Goal: Check status: Check status

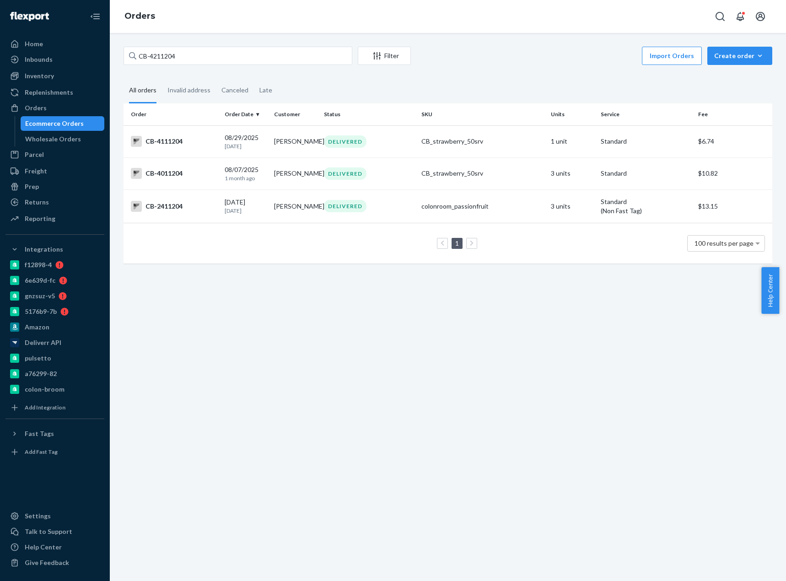
click at [153, 52] on input "CB-4211204" at bounding box center [238, 56] width 229 height 18
type input "Joe Long"
click at [170, 146] on div "CB-4069024" at bounding box center [174, 141] width 86 height 11
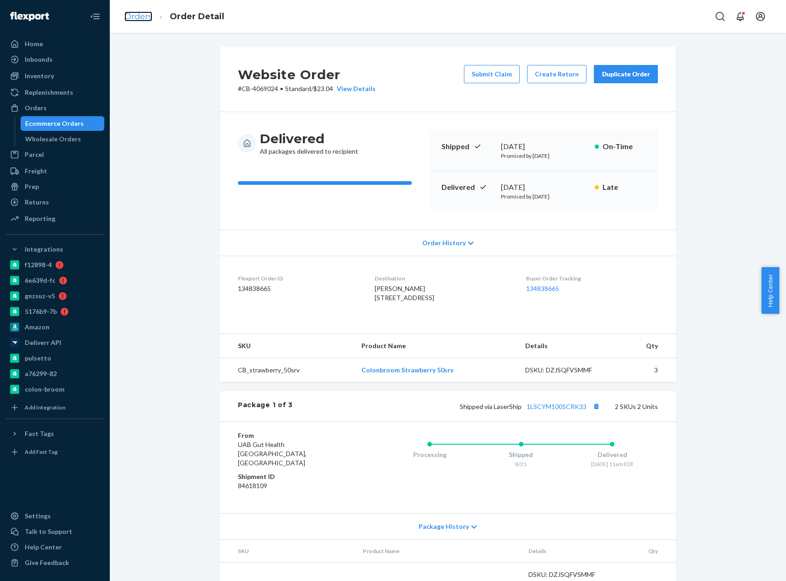
click at [138, 18] on link "Orders" at bounding box center [138, 16] width 28 height 10
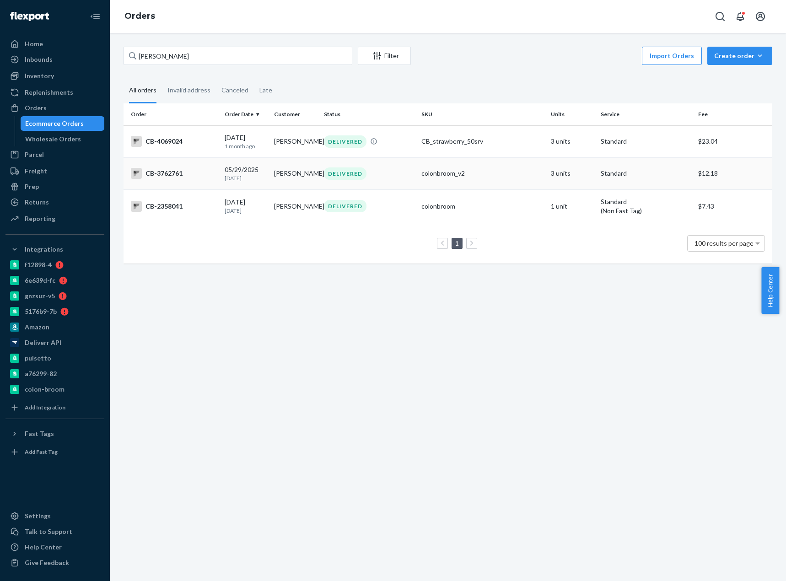
click at [197, 181] on td "CB-3762761" at bounding box center [172, 173] width 97 height 32
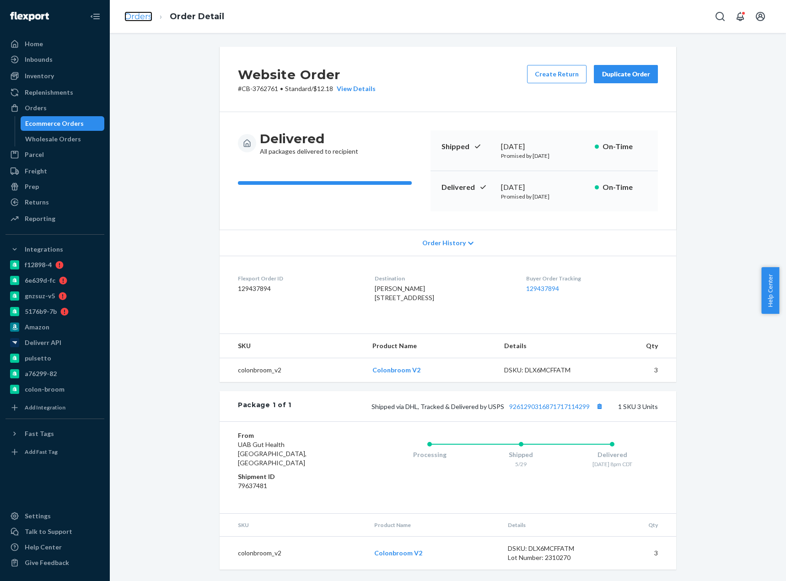
click at [133, 13] on link "Orders" at bounding box center [138, 16] width 28 height 10
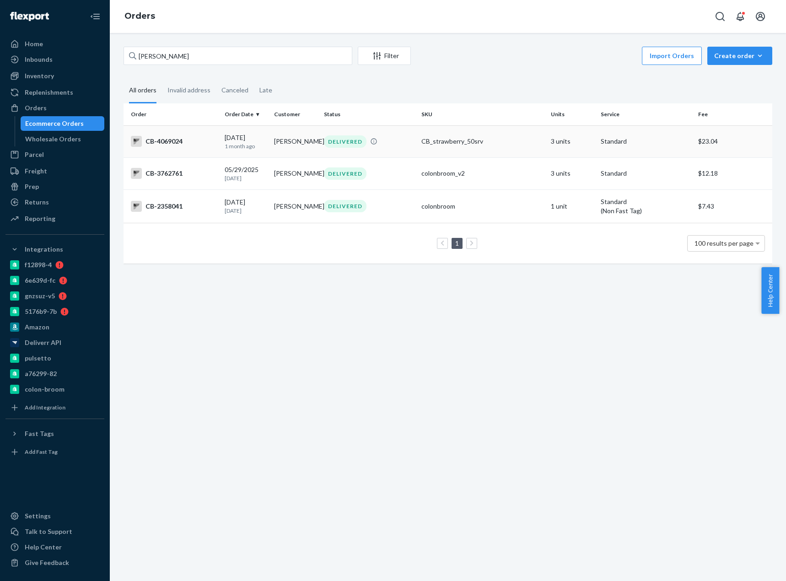
click at [211, 138] on div "CB-4069024" at bounding box center [174, 141] width 86 height 11
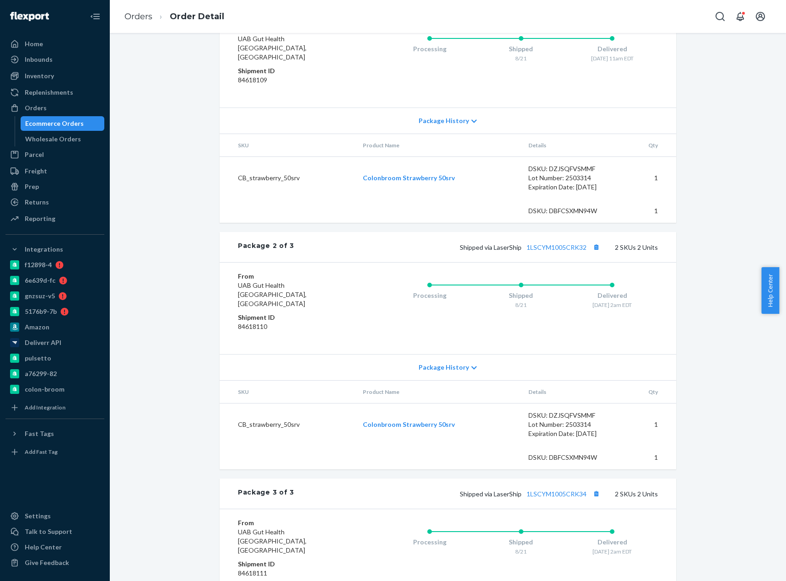
scroll to position [360, 0]
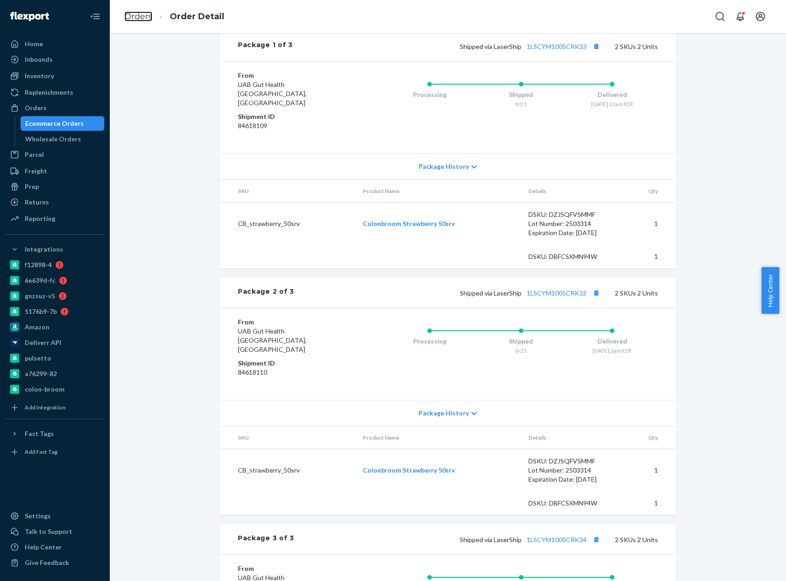
click at [143, 17] on link "Orders" at bounding box center [138, 16] width 28 height 10
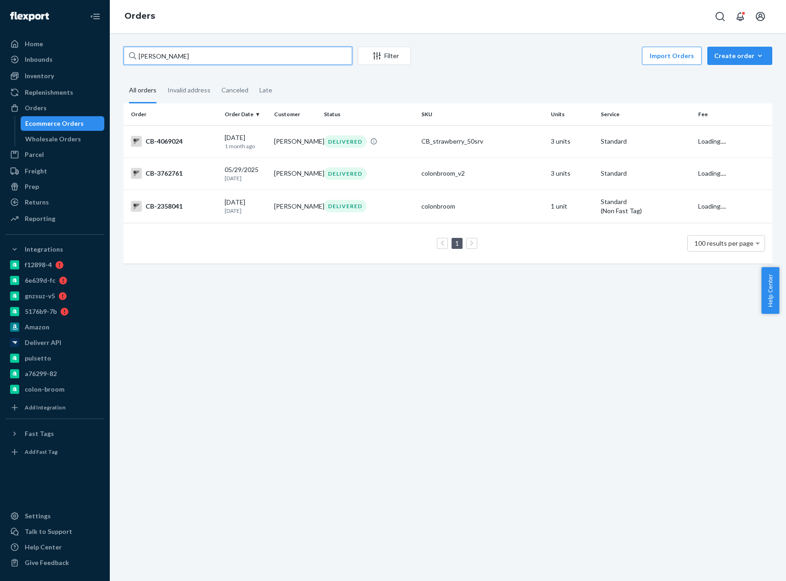
click at [164, 48] on input "Joe Long" at bounding box center [238, 56] width 229 height 18
paste input "4181099"
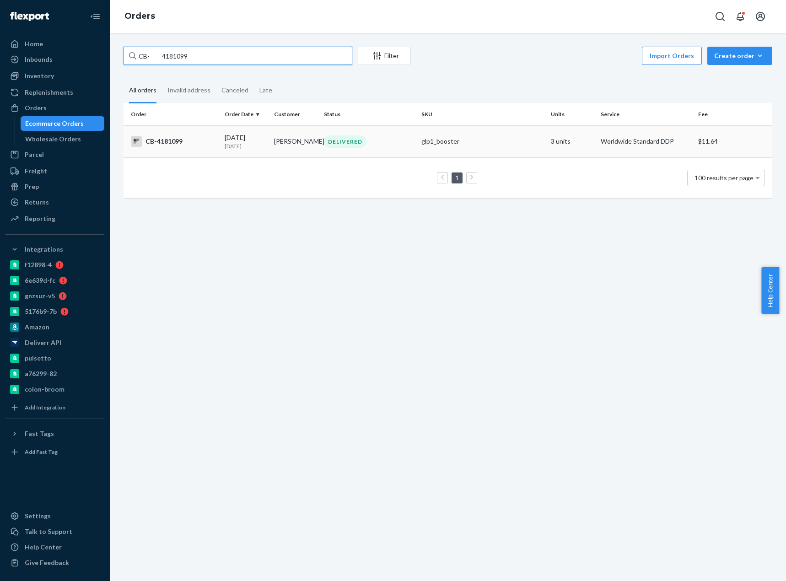
type input "CB- 4181099"
click at [193, 146] on div "CB-4181099" at bounding box center [174, 141] width 86 height 11
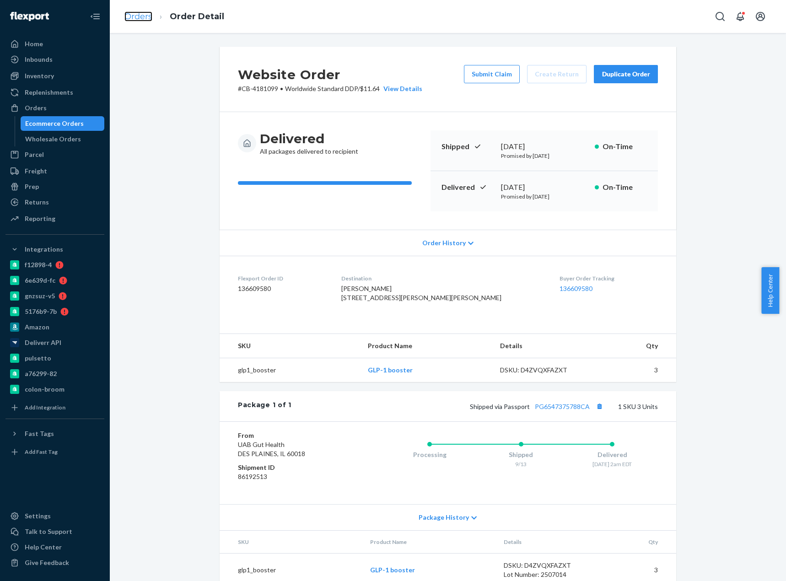
click at [142, 18] on link "Orders" at bounding box center [138, 16] width 28 height 10
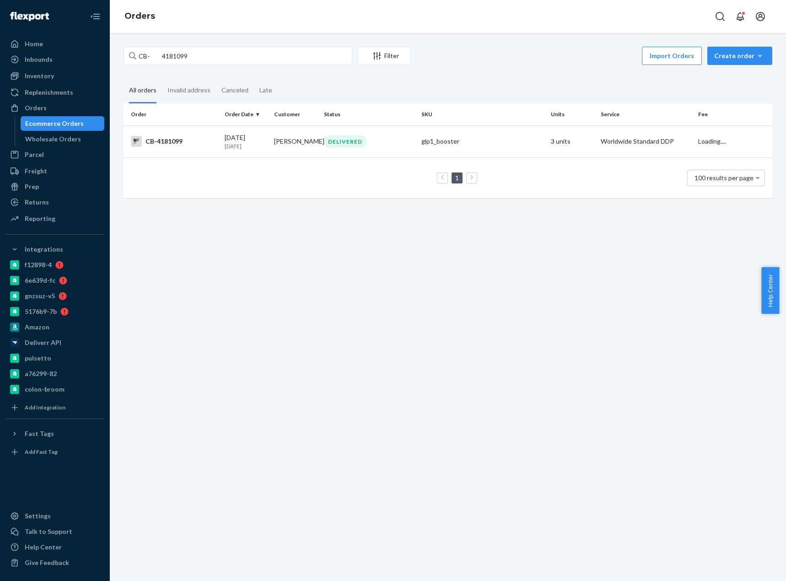
click at [173, 65] on div "CB- 4181099 Filter Import Orders Create order Ecommerce order Removal order" at bounding box center [448, 57] width 649 height 21
click at [160, 58] on input "CB- 4181099" at bounding box center [238, 56] width 229 height 18
drag, startPoint x: 152, startPoint y: 56, endPoint x: 311, endPoint y: 65, distance: 159.5
click at [267, 65] on input "CB- 4181099" at bounding box center [238, 56] width 229 height 18
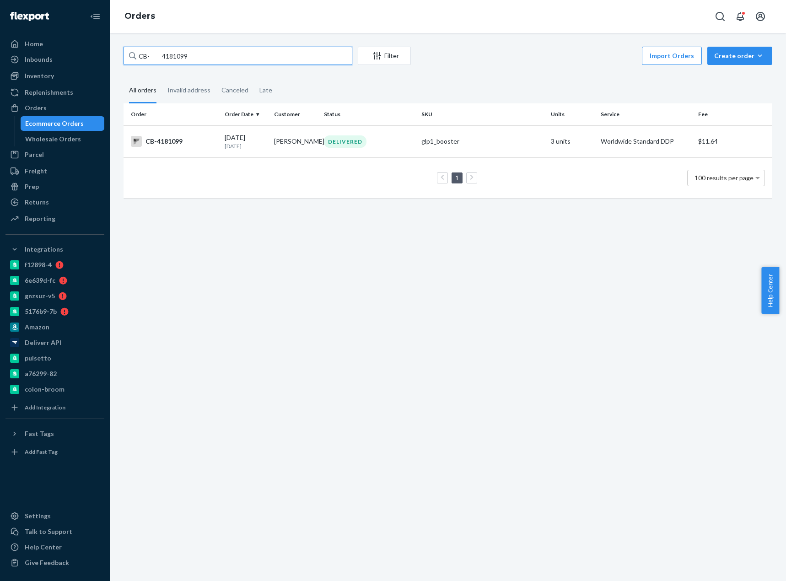
paste input "4195590"
type input "CB-4195590"
drag, startPoint x: 206, startPoint y: 150, endPoint x: 575, endPoint y: 276, distance: 390.2
click at [206, 150] on td "CB-4195590" at bounding box center [172, 141] width 97 height 32
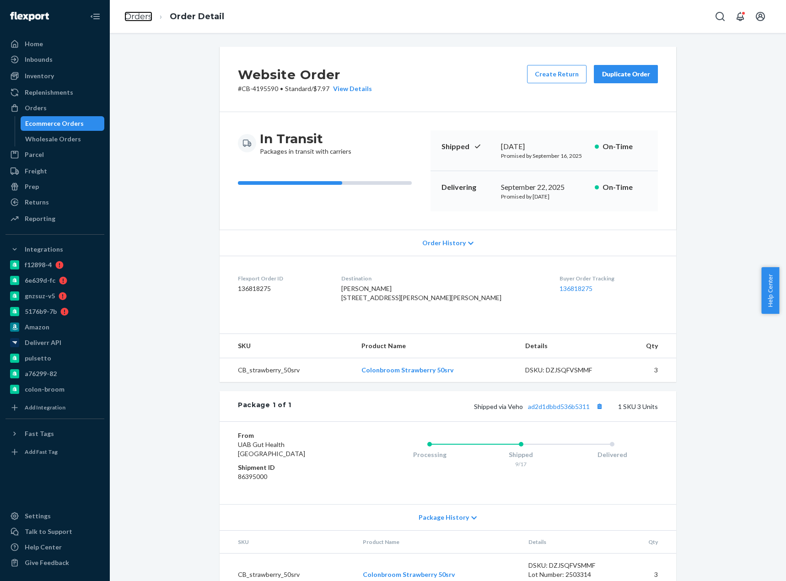
drag, startPoint x: 138, startPoint y: 17, endPoint x: 175, endPoint y: 41, distance: 43.4
click at [138, 17] on link "Orders" at bounding box center [138, 16] width 28 height 10
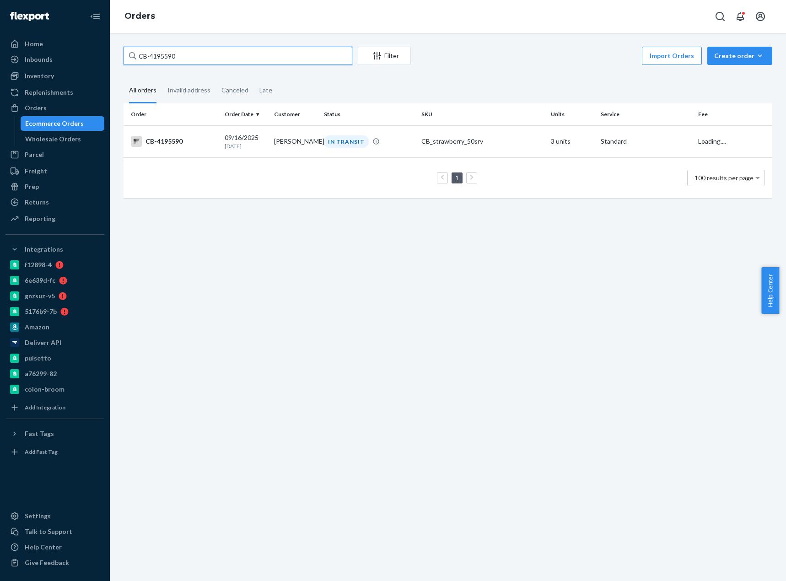
click at [168, 56] on input "CB-4195590" at bounding box center [238, 56] width 229 height 18
paste input "47783"
type input "CB-4147783"
click at [203, 147] on div "CB-4147783" at bounding box center [174, 141] width 86 height 11
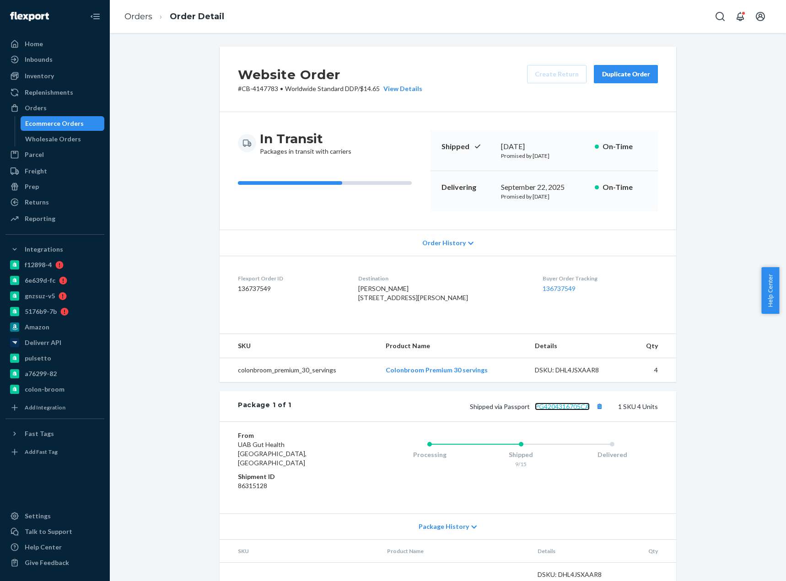
click at [565, 411] on link "PG4204316705CA" at bounding box center [562, 407] width 55 height 8
click at [139, 19] on link "Orders" at bounding box center [138, 16] width 28 height 10
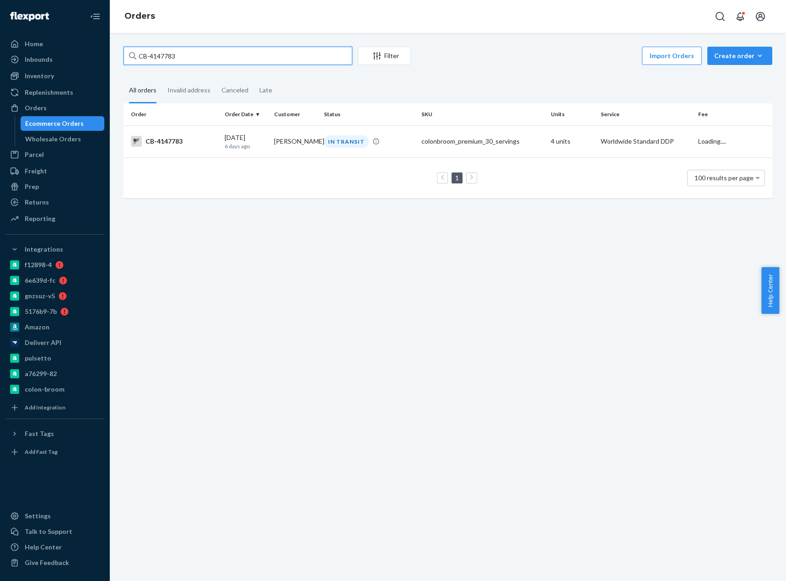
click at [157, 55] on input "CB-4147783" at bounding box center [238, 56] width 229 height 18
paste input "4126544"
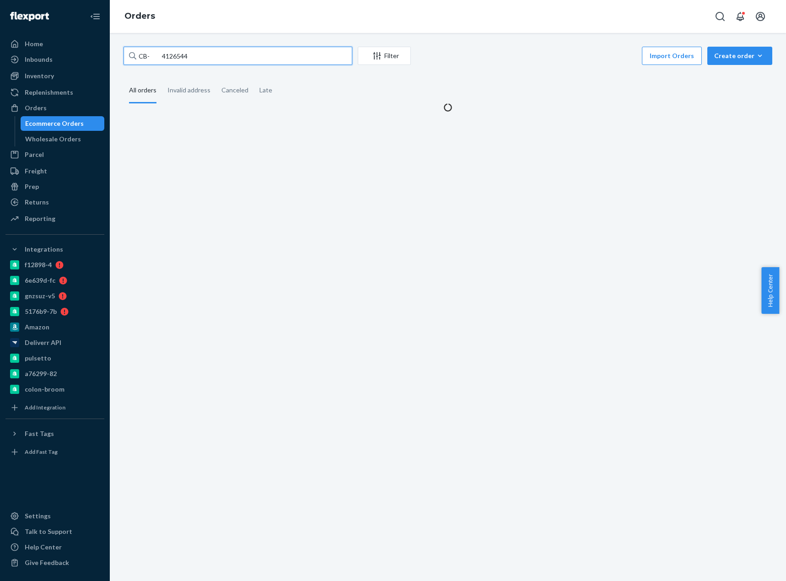
type input "CB- 4126544"
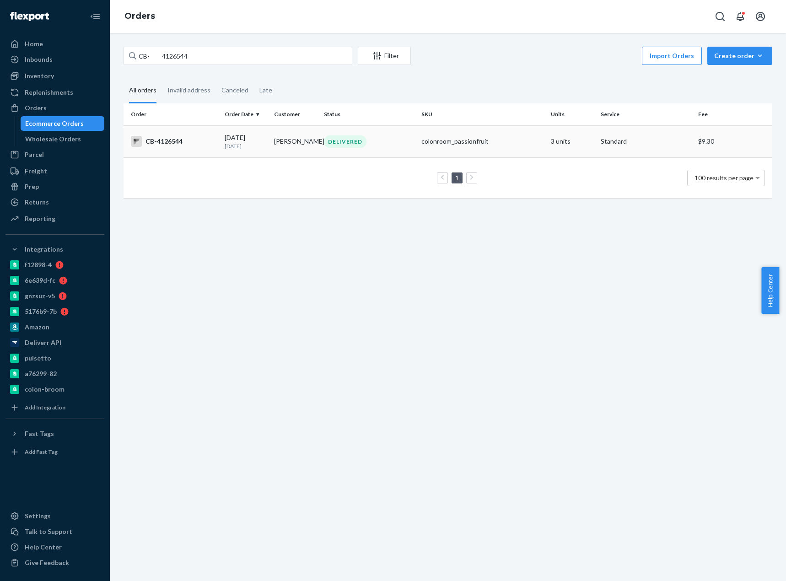
click at [243, 143] on p "20 days ago" at bounding box center [246, 146] width 43 height 8
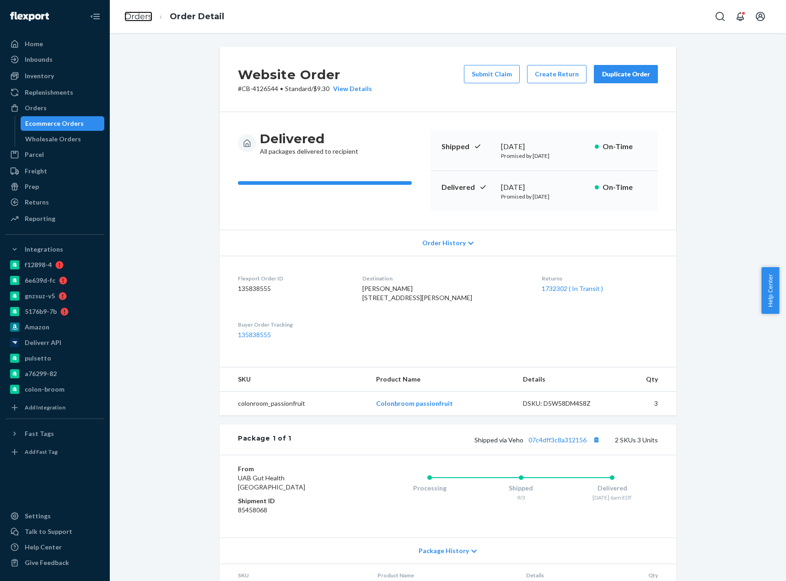
drag, startPoint x: 138, startPoint y: 13, endPoint x: 152, endPoint y: 36, distance: 26.9
click at [138, 13] on link "Orders" at bounding box center [138, 16] width 28 height 10
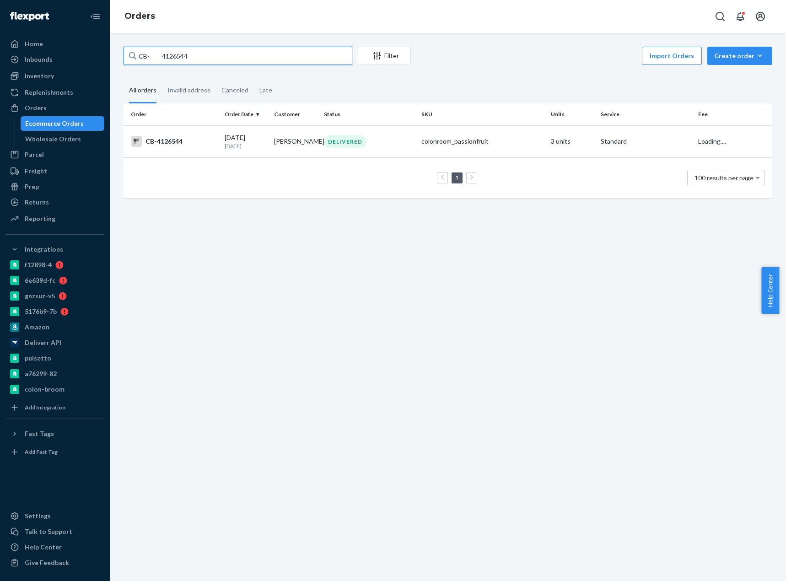
click at [164, 56] on input "CB- 4126544" at bounding box center [238, 56] width 229 height 18
drag, startPoint x: 151, startPoint y: 54, endPoint x: 408, endPoint y: 105, distance: 261.6
click at [377, 98] on div "CB- 4126544 Filter Import Orders Create order Ecommerce order Removal order All…" at bounding box center [448, 127] width 663 height 161
paste input "40868"
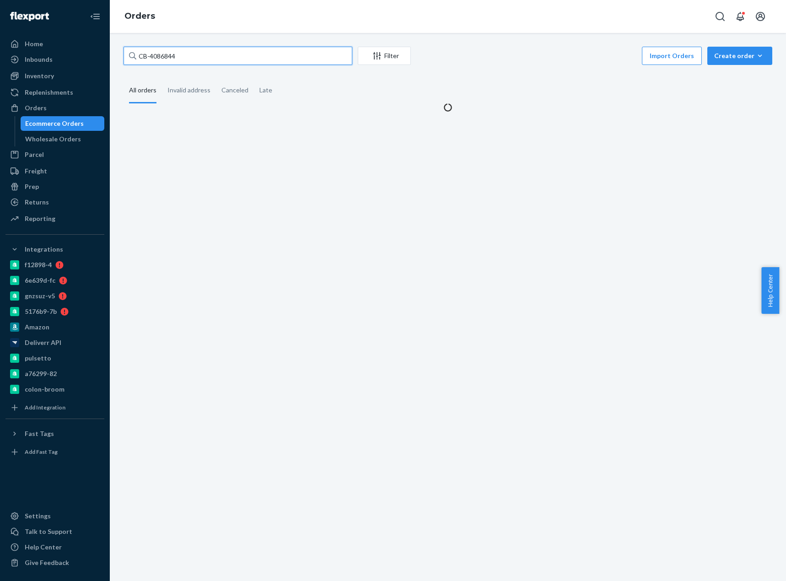
type input "CB-4086844"
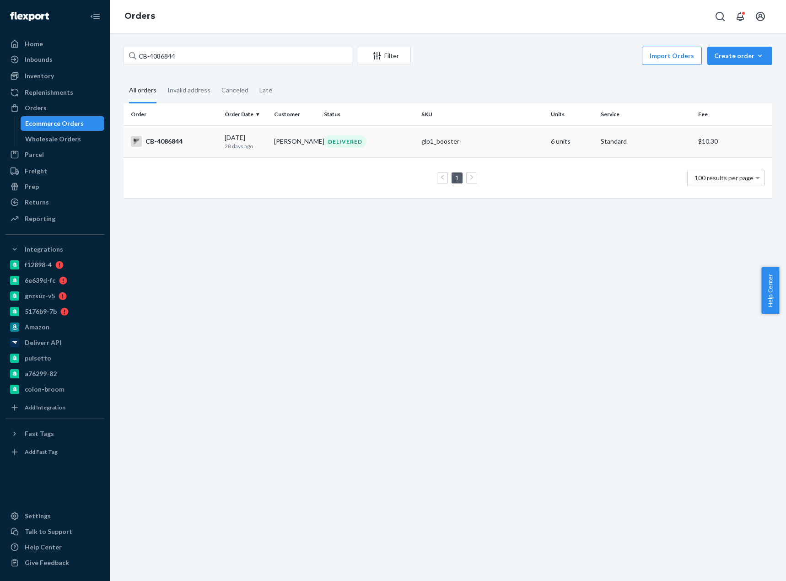
click at [225, 150] on p "28 days ago" at bounding box center [246, 146] width 43 height 8
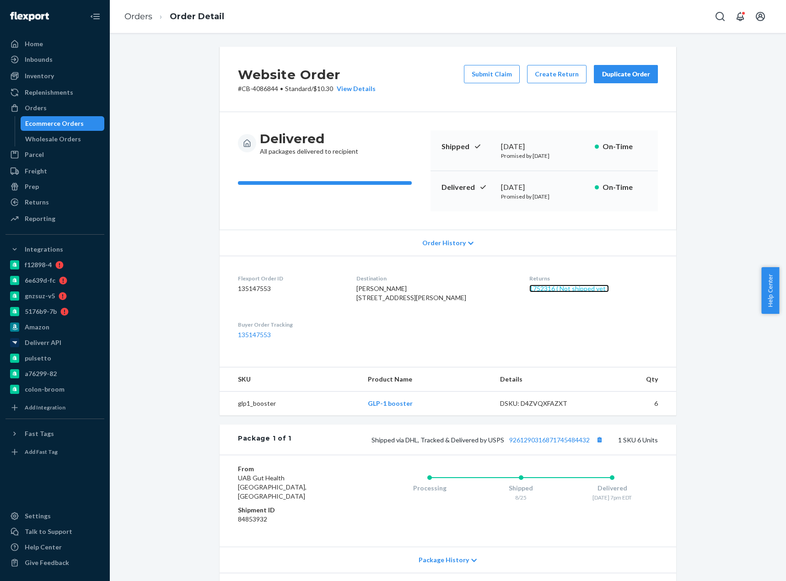
click at [583, 292] on link "1752316 ( Not shipped yet )" at bounding box center [570, 289] width 80 height 8
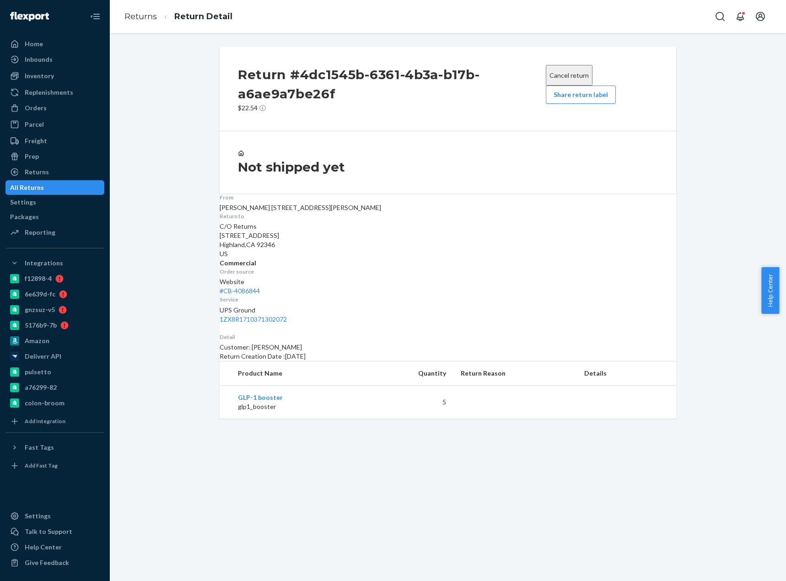
click at [552, 70] on button "Cancel return" at bounding box center [569, 75] width 47 height 21
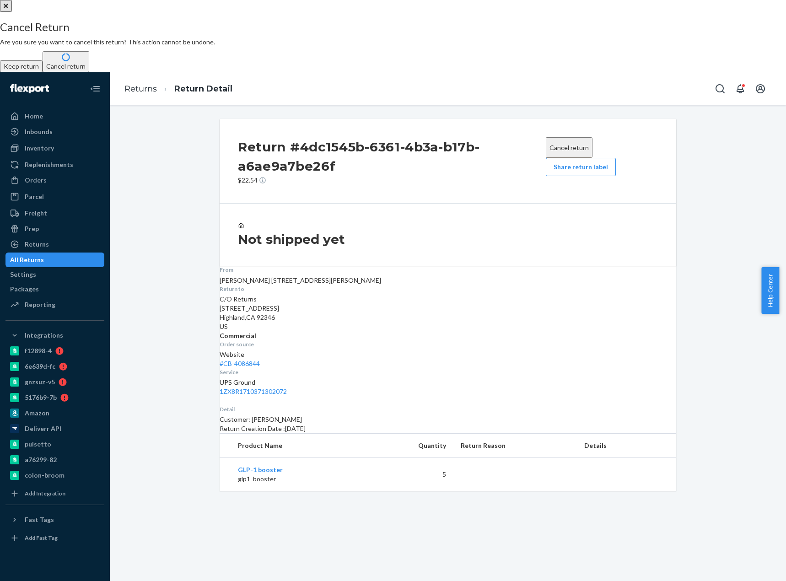
click at [89, 72] on button "Cancel return" at bounding box center [66, 61] width 47 height 21
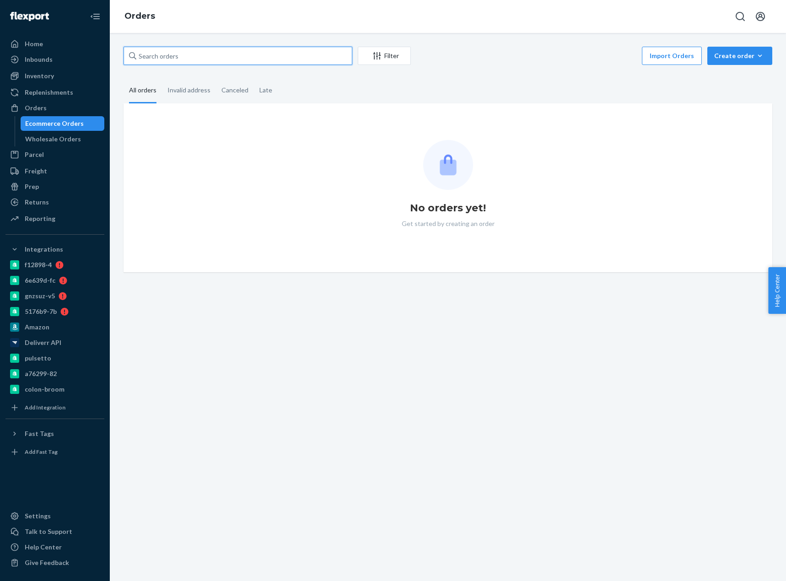
click at [152, 53] on input "text" at bounding box center [238, 56] width 229 height 18
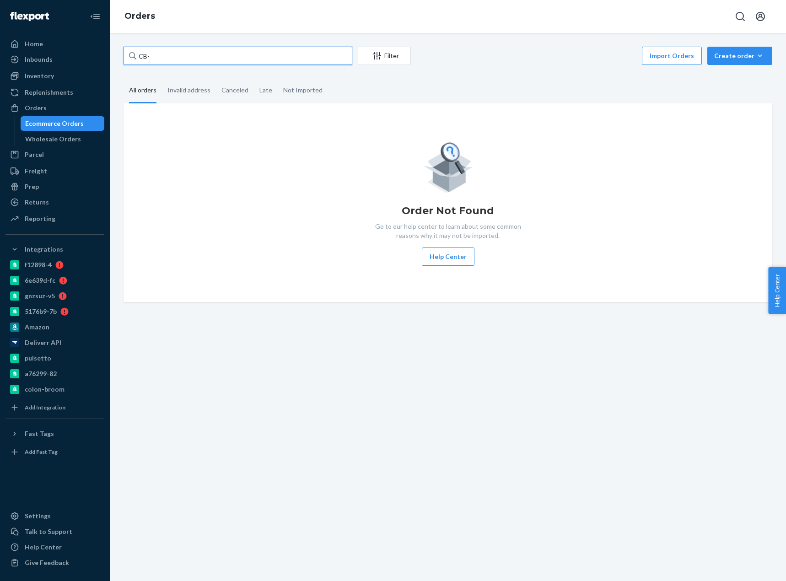
paste input "Client — Project Colonbroom production Self service login [EMAIL_ADDRESS][DOMAI…"
click at [180, 58] on input "CB-Client — Project Colonbroom production Self service login [EMAIL_ADDRESS][DO…" at bounding box center [238, 56] width 229 height 18
drag, startPoint x: 151, startPoint y: 56, endPoint x: 690, endPoint y: 129, distance: 544.0
click at [658, 127] on div "CB-Client — Project Colonbroom production Self service login [EMAIL_ADDRESS][DO…" at bounding box center [448, 175] width 663 height 256
paste input "4160732"
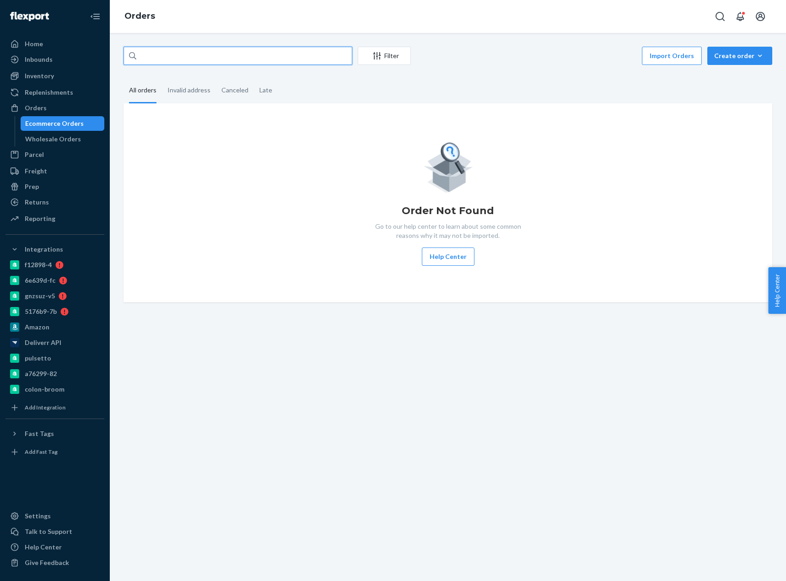
scroll to position [0, 37]
drag, startPoint x: 211, startPoint y: 50, endPoint x: 646, endPoint y: 109, distance: 439.2
click at [640, 110] on div "CB-4160732ate Client Client notes Search Create Client Note Filter Dropdown No …" at bounding box center [448, 175] width 663 height 256
paste input "4160732"
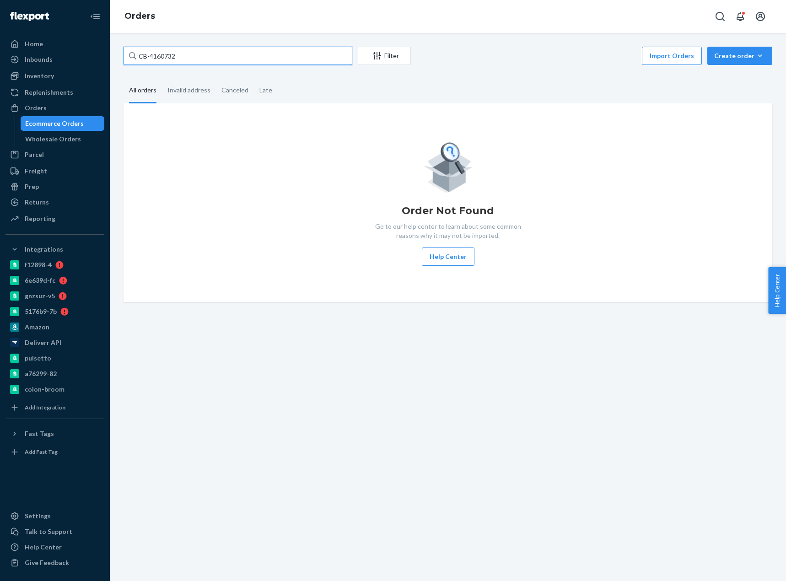
type input "CB-4160732"
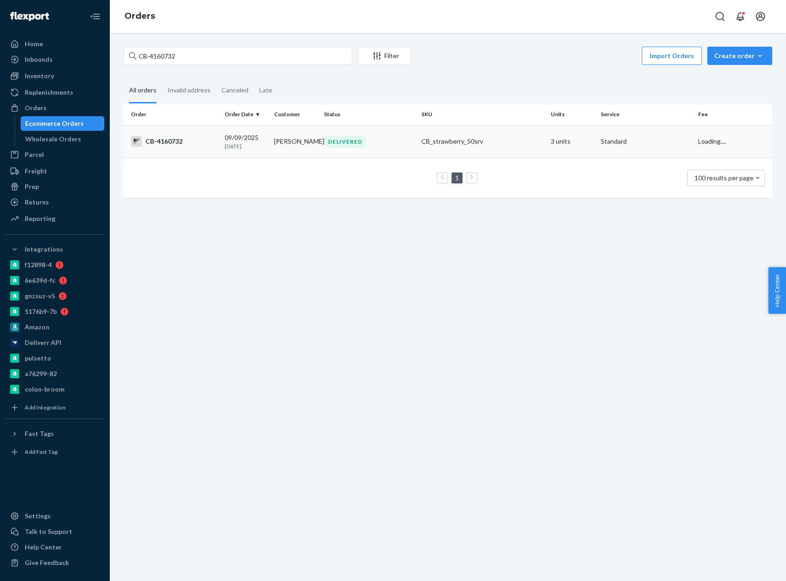
click at [286, 152] on td "[PERSON_NAME]" at bounding box center [295, 141] width 50 height 32
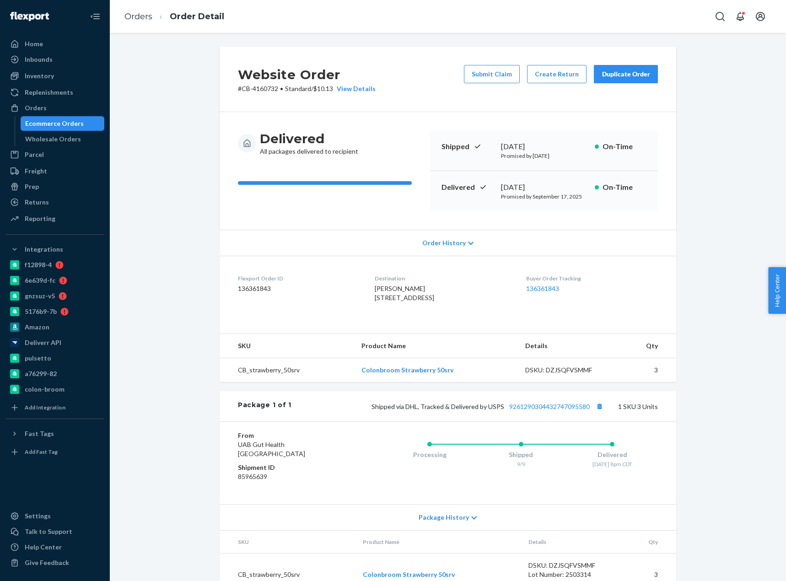
click at [127, 24] on ol "Orders Order Detail" at bounding box center [174, 16] width 114 height 27
click at [130, 21] on link "Orders" at bounding box center [138, 16] width 28 height 10
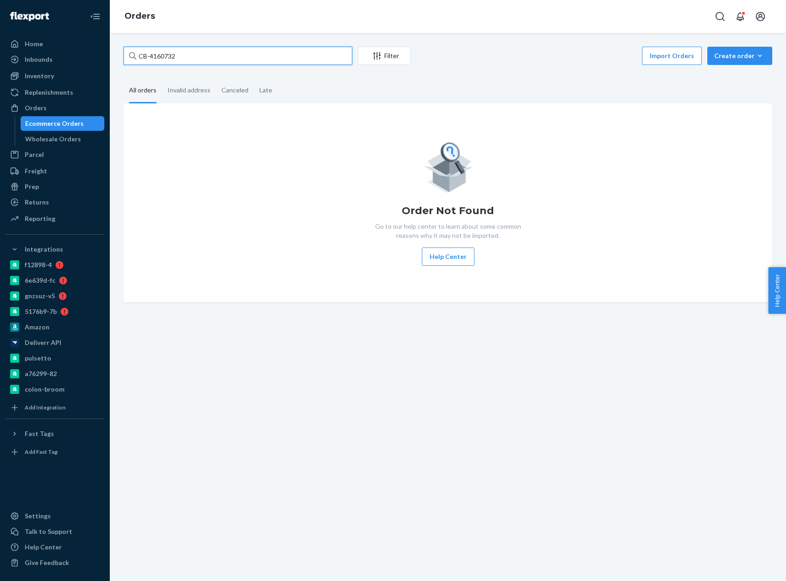
click at [152, 50] on input "CB-4160732" at bounding box center [238, 56] width 229 height 18
paste input "87426"
type input "CB-4187426"
click at [200, 56] on input "CB-4187426" at bounding box center [238, 56] width 229 height 18
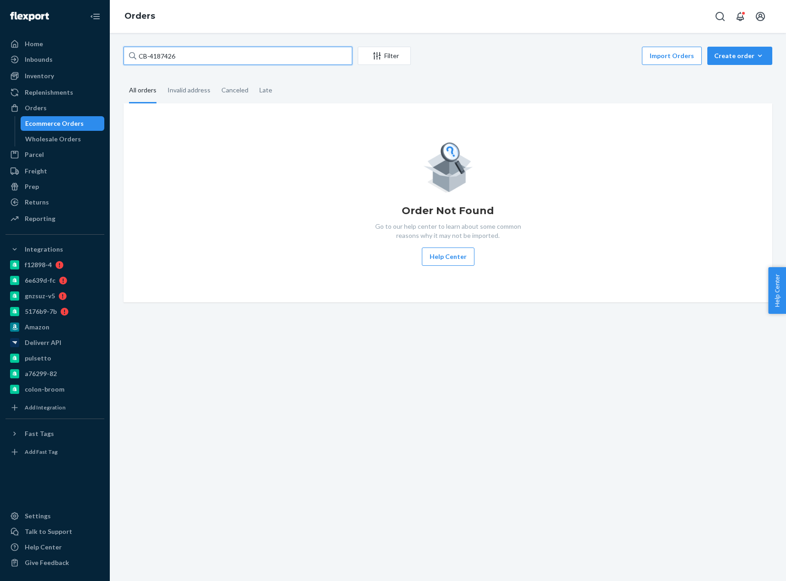
click at [200, 56] on input "CB-4187426" at bounding box center [238, 56] width 229 height 18
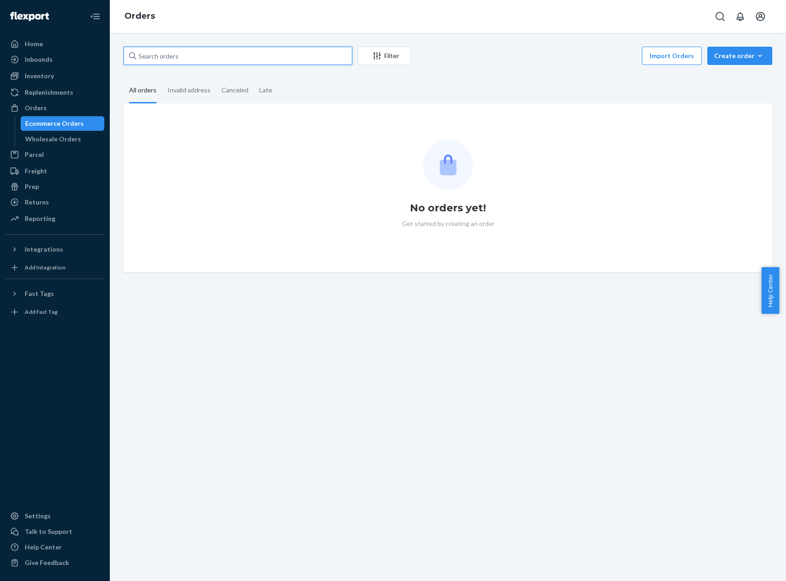
click at [191, 59] on input "text" at bounding box center [238, 56] width 229 height 18
paste input "CB-4187426"
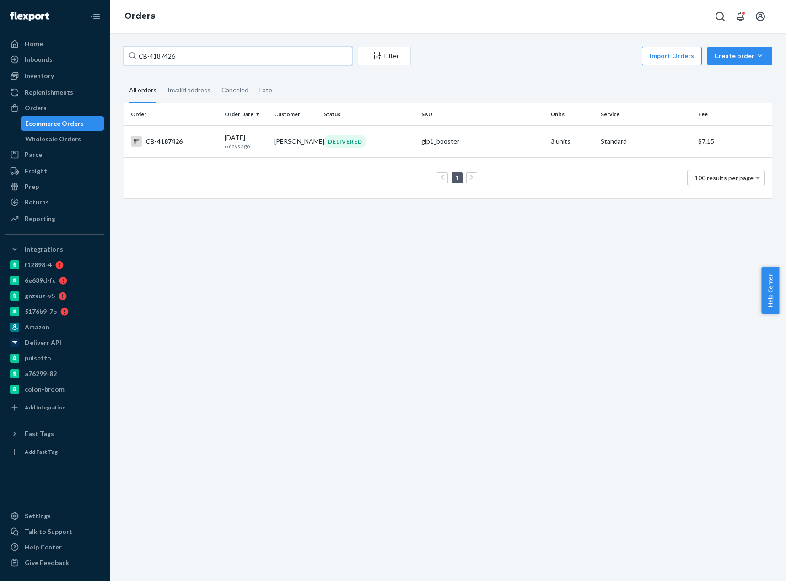
click at [169, 55] on input "CB-4187426" at bounding box center [238, 56] width 229 height 18
paste input "56068"
type input "CB-4156068"
click at [185, 145] on div "CB-4156068" at bounding box center [174, 141] width 86 height 11
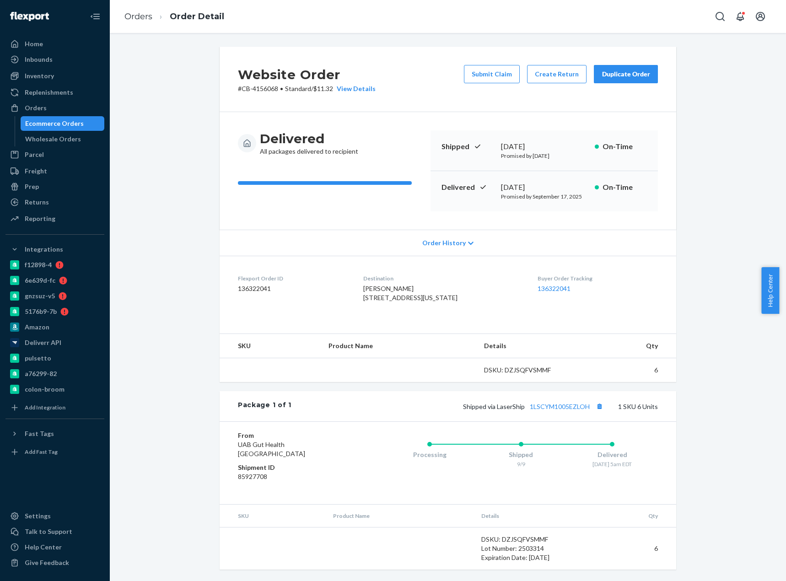
click at [633, 306] on div "Buyer Order Tracking 136322041" at bounding box center [598, 291] width 120 height 32
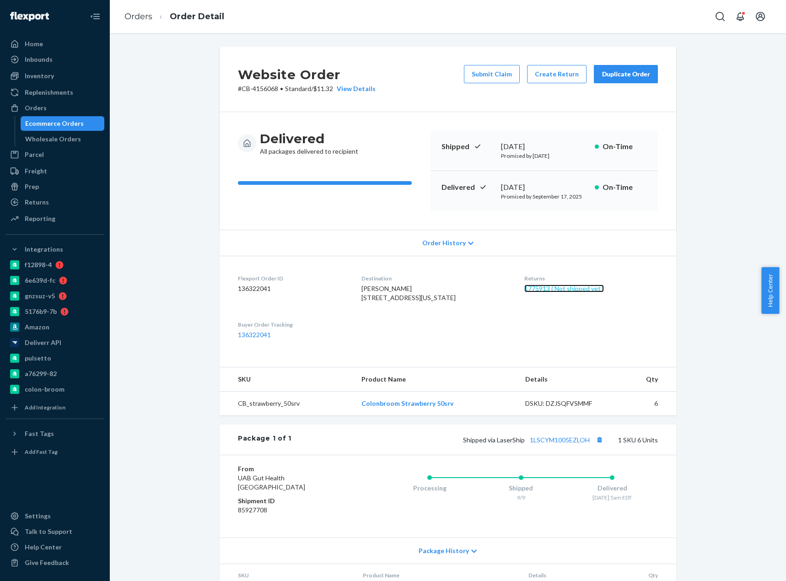
click at [558, 287] on link "1775913 ( Not shipped yet )" at bounding box center [564, 289] width 80 height 8
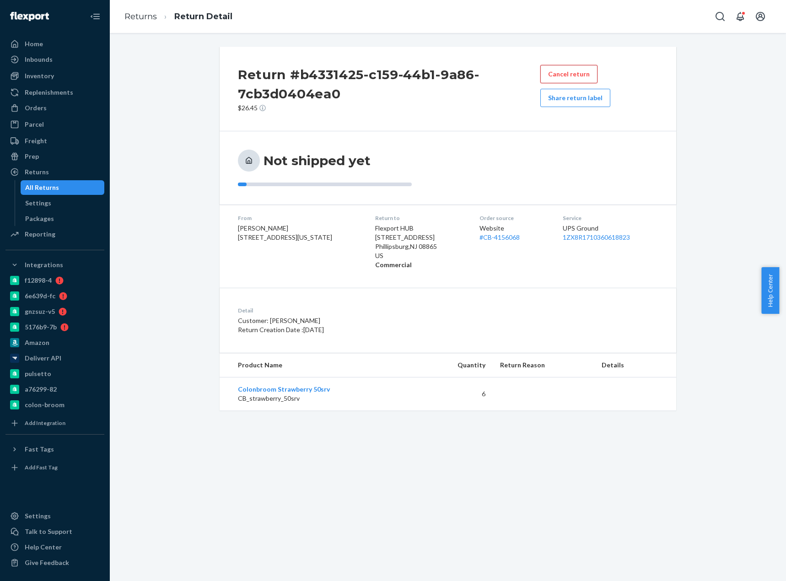
click at [549, 75] on button "Cancel return" at bounding box center [569, 74] width 57 height 18
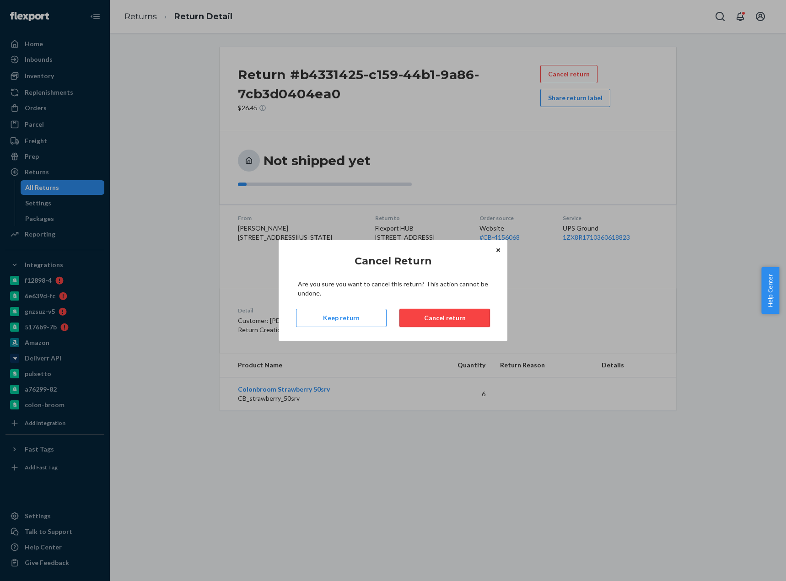
click at [441, 312] on button "Cancel return" at bounding box center [445, 318] width 91 height 18
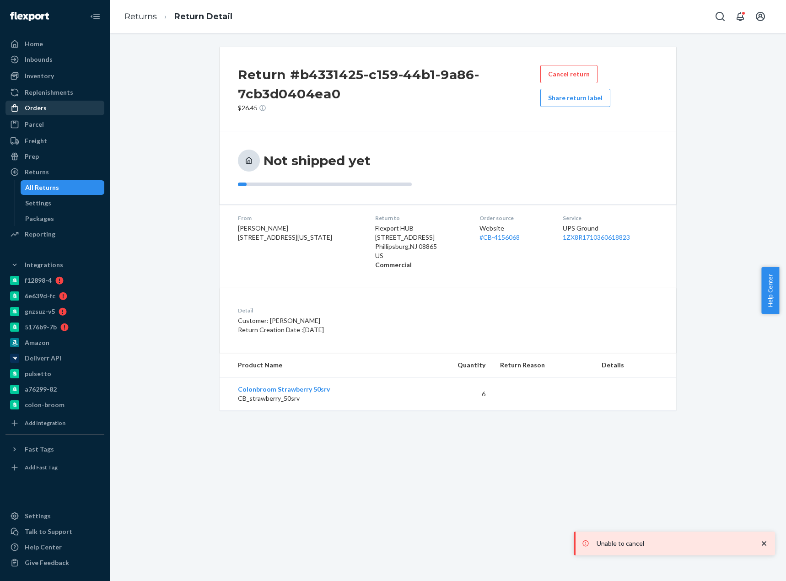
click at [38, 104] on div "Orders" at bounding box center [36, 107] width 22 height 9
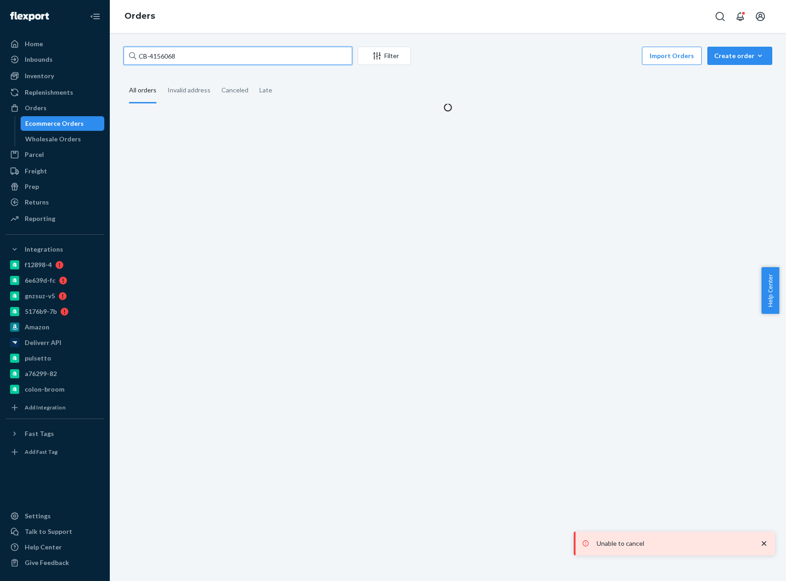
click at [167, 57] on input "CB-4156068" at bounding box center [238, 56] width 229 height 18
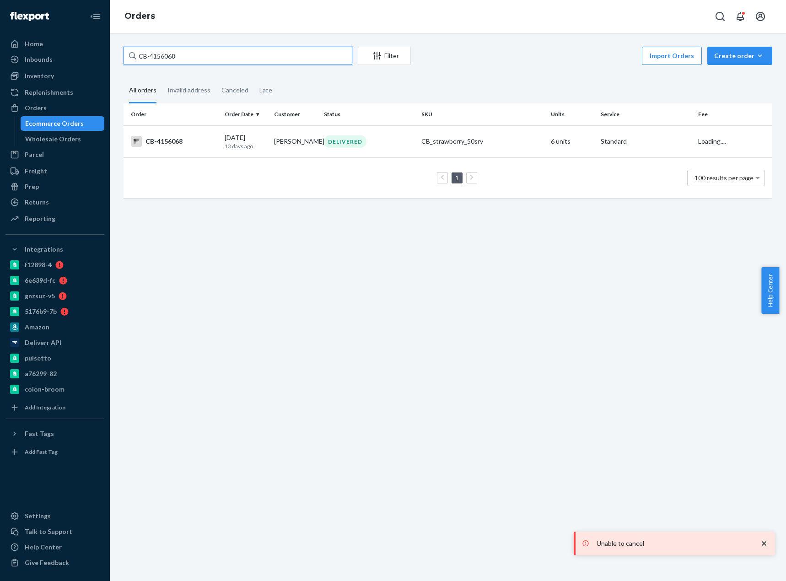
paste input "Laura Baxley"
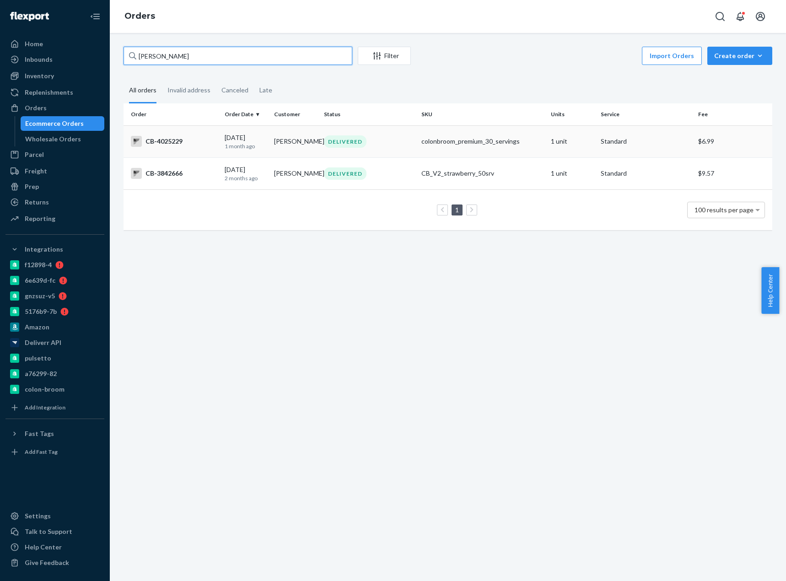
type input "Laura Baxley"
click at [189, 149] on td "CB-4025229" at bounding box center [172, 141] width 97 height 32
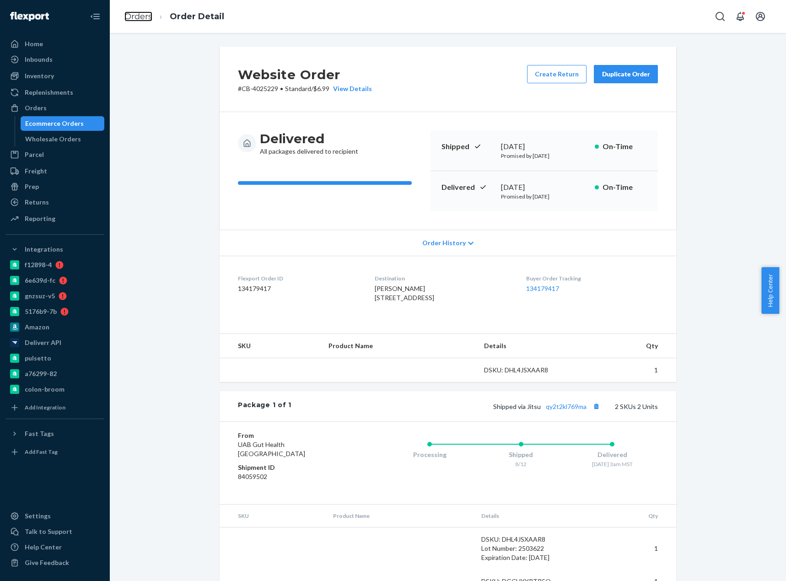
click at [137, 15] on link "Orders" at bounding box center [138, 16] width 28 height 10
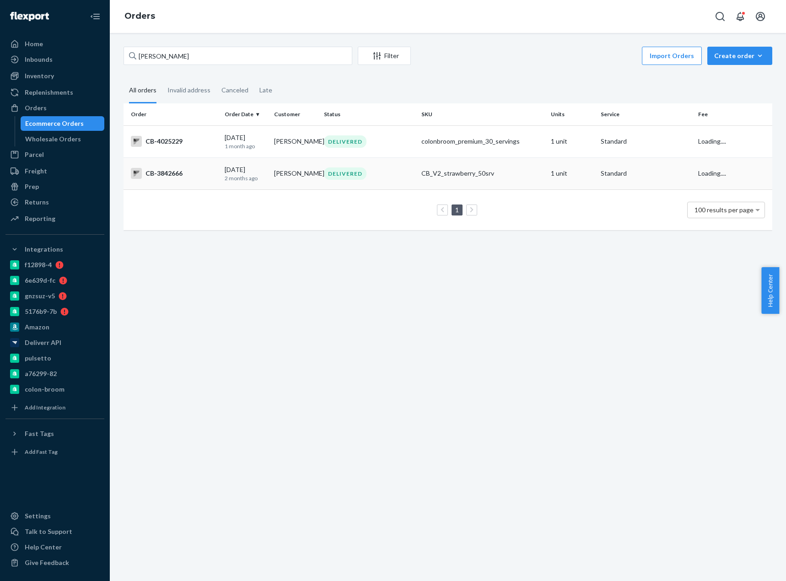
click at [167, 173] on div "CB-3842666" at bounding box center [174, 173] width 86 height 11
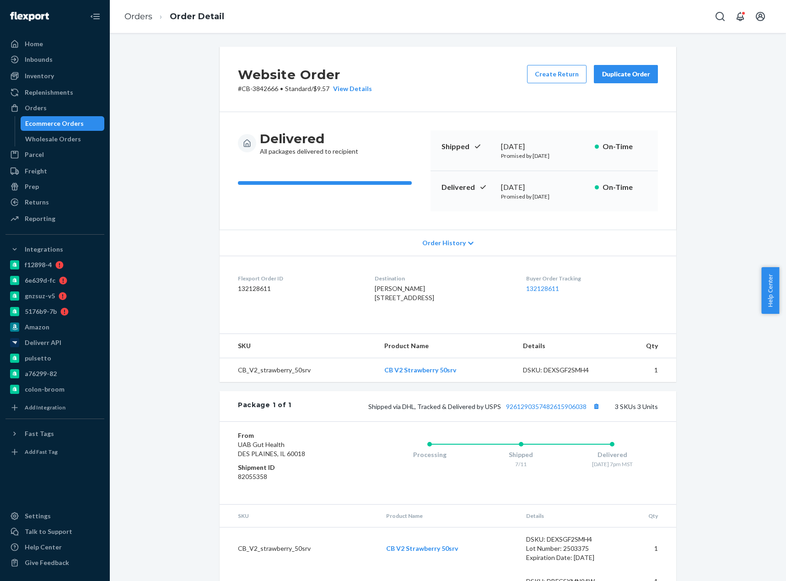
click at [266, 90] on p "# CB-3842666 • Standard / $9.57 View Details" at bounding box center [305, 88] width 134 height 9
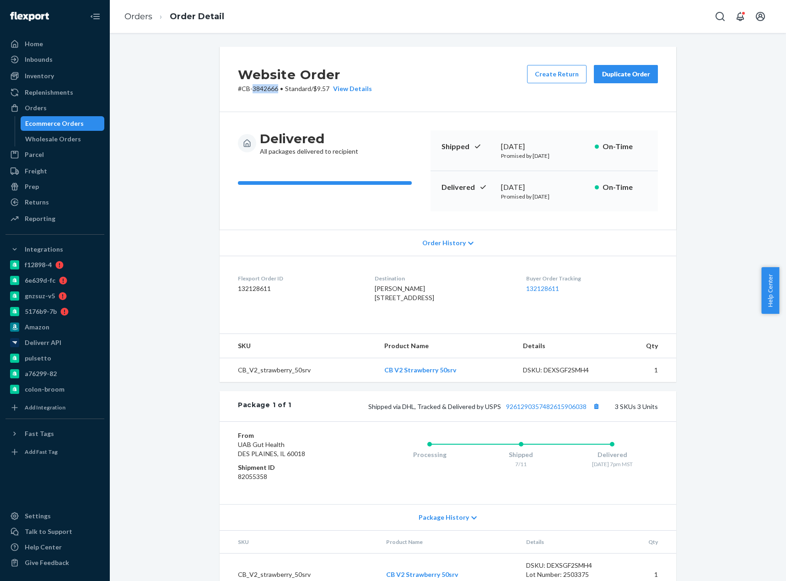
copy p "3842666"
